Goal: Information Seeking & Learning: Learn about a topic

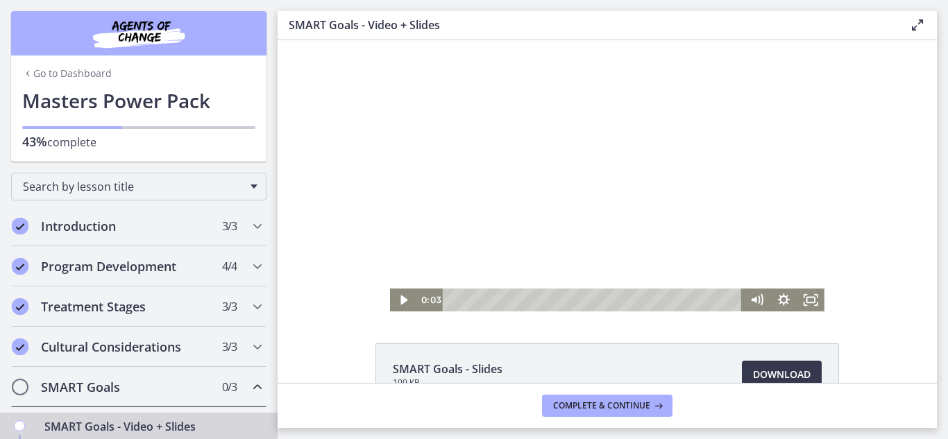
click at [377, 79] on div "Click for sound @keyframes VOLUME_SMALL_WAVE_FLASH { 0% { opacity: 0; } 33% { o…" at bounding box center [608, 175] width 660 height 271
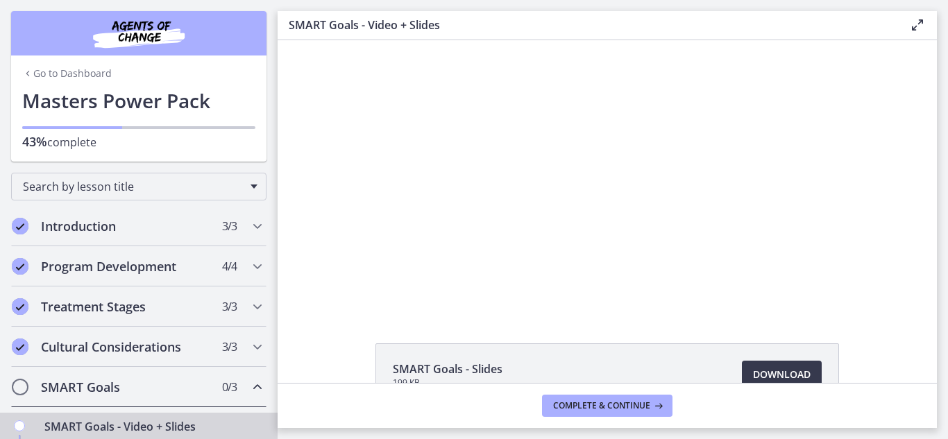
click at [337, 181] on div "Click for sound @keyframes VOLUME_SMALL_WAVE_FLASH { 0% { opacity: 0; } 33% { o…" at bounding box center [608, 175] width 660 height 271
click at [587, 409] on span "Complete & continue" at bounding box center [601, 406] width 97 height 11
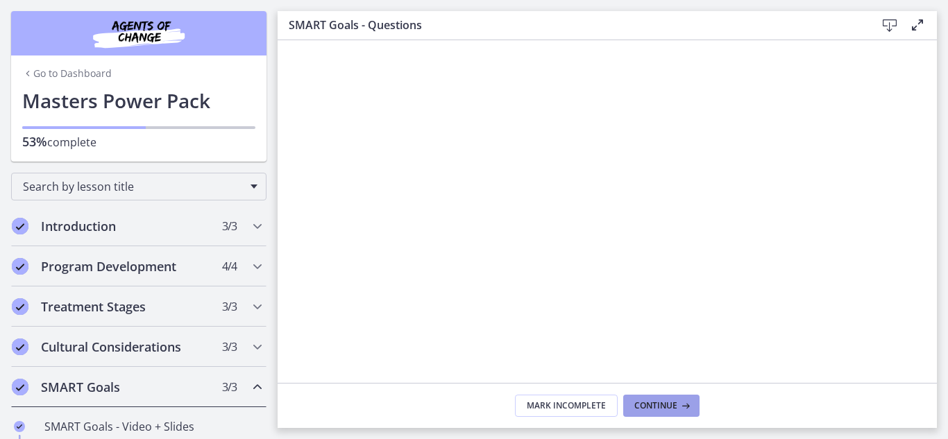
click at [678, 403] on icon at bounding box center [685, 406] width 14 height 11
click at [651, 407] on span "Continue" at bounding box center [656, 406] width 43 height 11
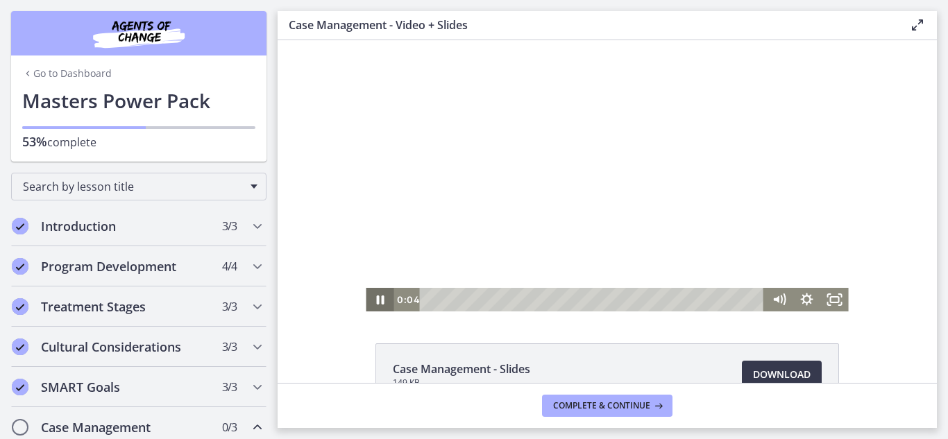
click at [378, 301] on icon "Pause" at bounding box center [380, 300] width 8 height 9
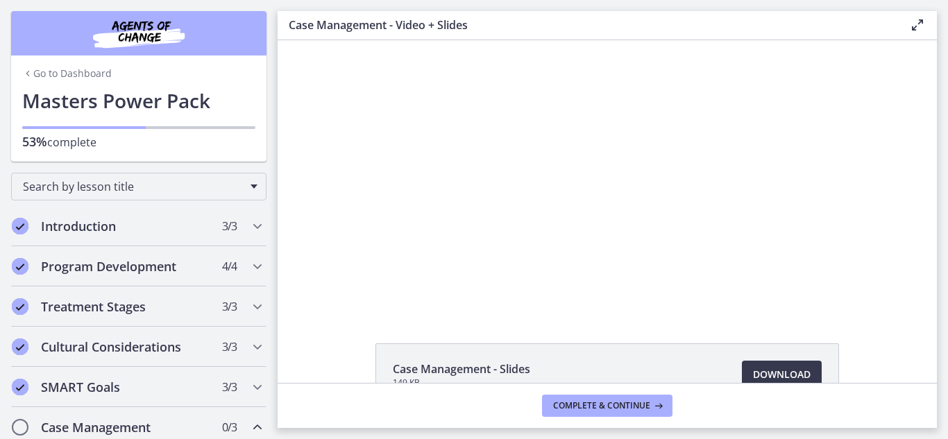
click at [296, 265] on div "Click for sound @keyframes VOLUME_SMALL_WAVE_FLASH { 0% { opacity: 0; } 33% { o…" at bounding box center [608, 175] width 660 height 271
